Goal: Obtain resource: Download file/media

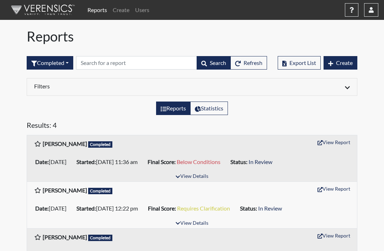
click at [187, 176] on button "View Details" at bounding box center [192, 177] width 39 height 10
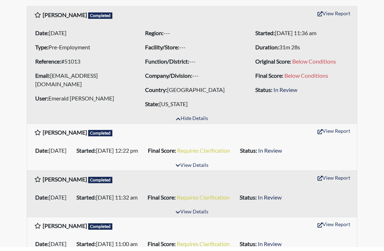
scroll to position [125, 0]
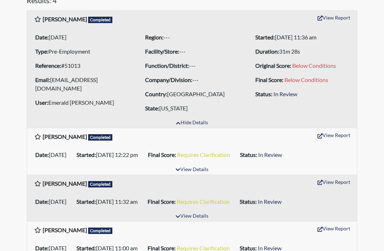
click at [323, 16] on button "View Report" at bounding box center [333, 17] width 39 height 11
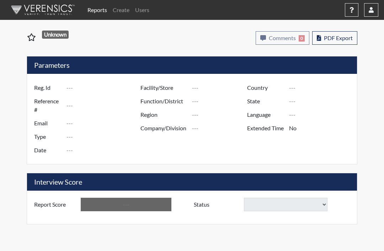
type input "[PERSON_NAME]"
type input "51013"
type input "geraldccoopersr@gmail.com"
type input "Pre-Employment"
type input "Aug 29, 2025"
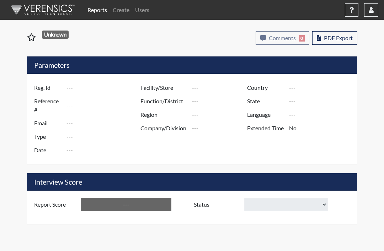
type input "[GEOGRAPHIC_DATA]"
type input "[US_STATE]"
type input "English"
type input "Yes"
type input "Below Conditions"
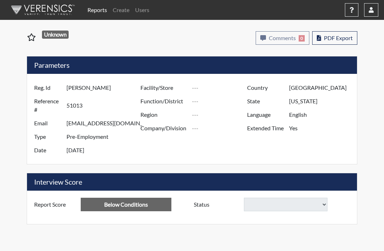
select select
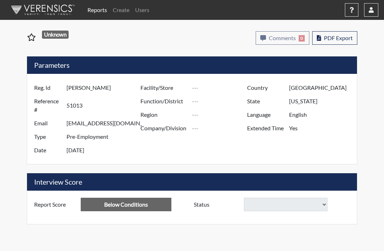
select select
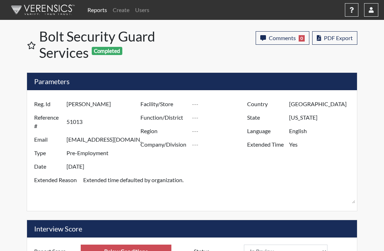
click at [338, 38] on span "PDF Export" at bounding box center [338, 38] width 29 height 7
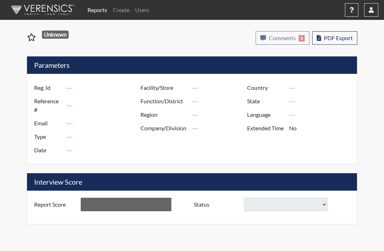
type input "[PERSON_NAME]"
type input "51013"
type input "[EMAIL_ADDRESS][DOMAIN_NAME]"
type input "Pre-Employment"
type input "[DATE]"
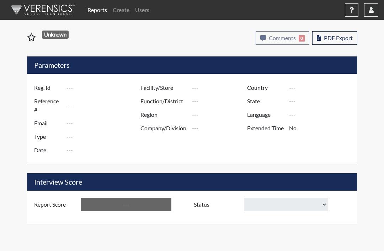
type input "[GEOGRAPHIC_DATA]"
type input "[US_STATE]"
type input "English"
type input "Yes"
type input "Below Conditions"
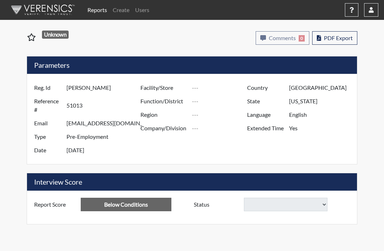
select select
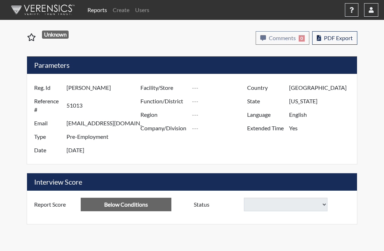
select select
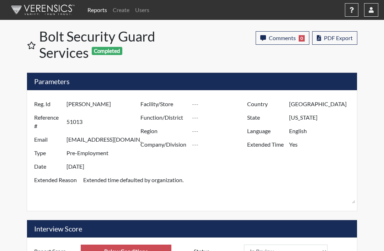
scroll to position [118, 248]
